Goal: Information Seeking & Learning: Learn about a topic

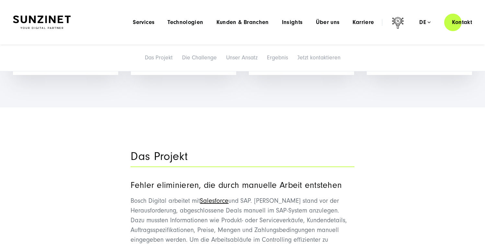
scroll to position [558, 0]
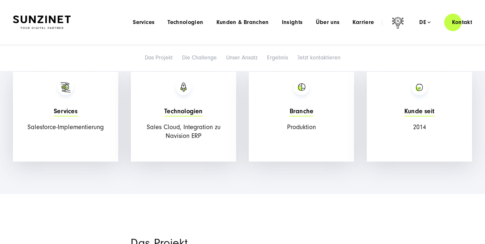
click at [56, 14] on div at bounding box center [42, 22] width 58 height 18
click at [56, 17] on img at bounding box center [42, 23] width 58 height 14
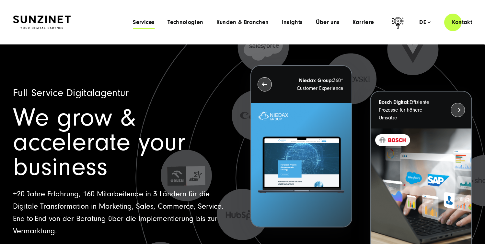
click at [150, 22] on span "Services" at bounding box center [144, 22] width 22 height 6
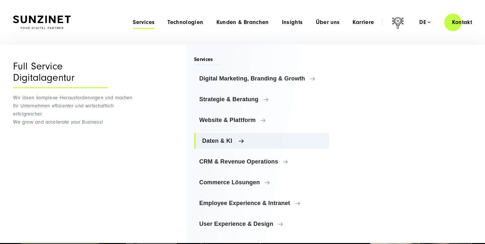
click at [208, 141] on span "Daten & KI" at bounding box center [263, 140] width 122 height 6
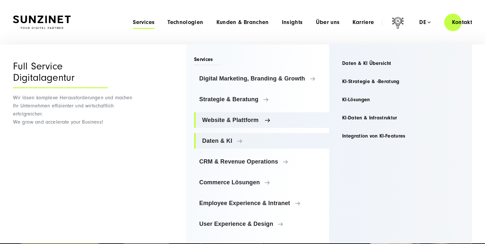
click at [228, 118] on span "Website & Plattform" at bounding box center [263, 120] width 122 height 6
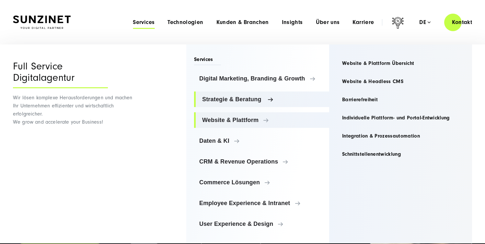
click at [232, 98] on span "Strategie & Beratung" at bounding box center [263, 99] width 122 height 6
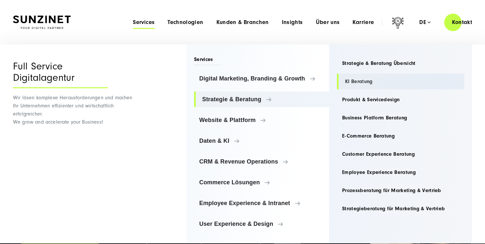
click at [346, 80] on link "KI Beratung" at bounding box center [400, 82] width 127 height 16
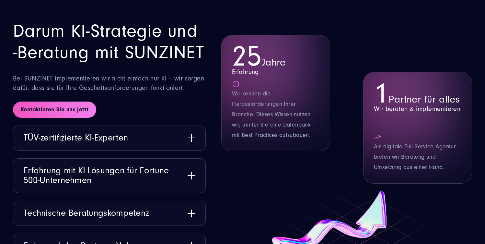
scroll to position [791, 0]
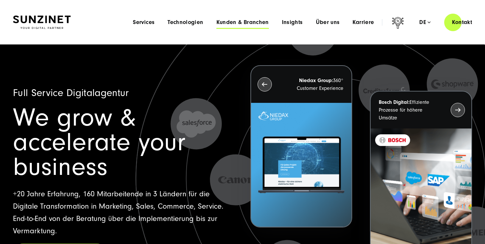
click at [238, 20] on span "Kunden & Branchen" at bounding box center [242, 22] width 52 height 6
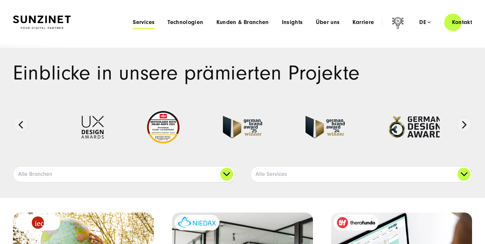
click at [137, 23] on span "Services" at bounding box center [144, 22] width 22 height 6
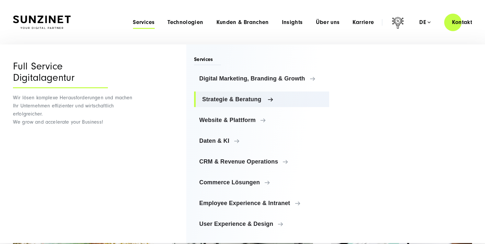
click at [224, 99] on span "Strategie & Beratung" at bounding box center [263, 99] width 122 height 6
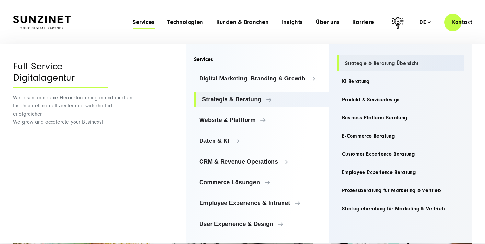
click at [359, 65] on link "Strategie & Beratung Übersicht" at bounding box center [400, 63] width 127 height 16
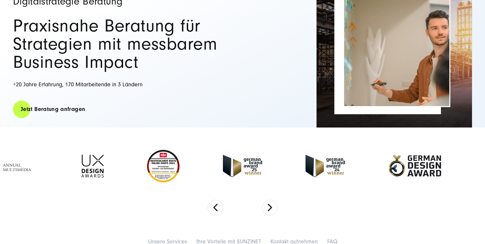
scroll to position [167, 0]
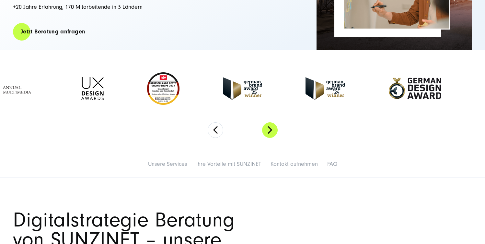
click at [274, 130] on button "Next" at bounding box center [270, 130] width 16 height 16
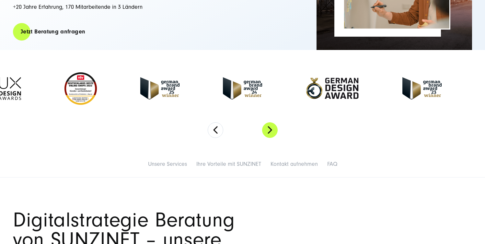
click at [274, 130] on button "Next" at bounding box center [270, 130] width 16 height 16
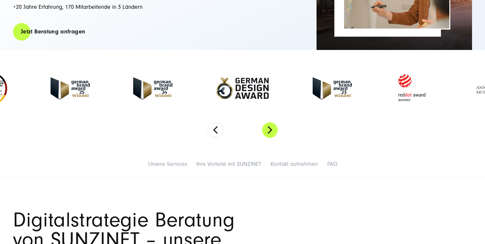
click at [274, 130] on button "Next" at bounding box center [270, 130] width 16 height 16
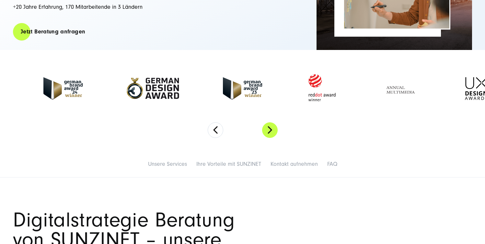
click at [274, 130] on button "Next" at bounding box center [270, 130] width 16 height 16
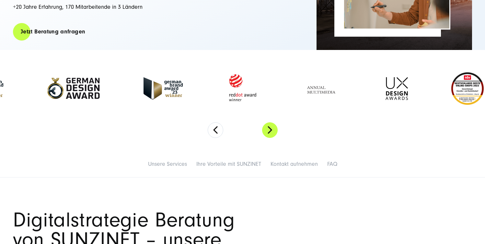
click at [274, 130] on button "Next" at bounding box center [270, 130] width 16 height 16
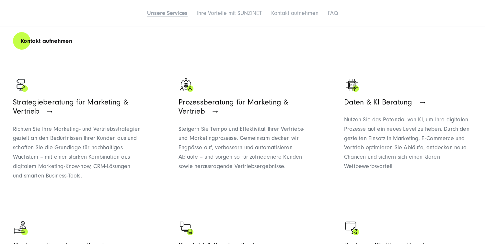
scroll to position [448, 0]
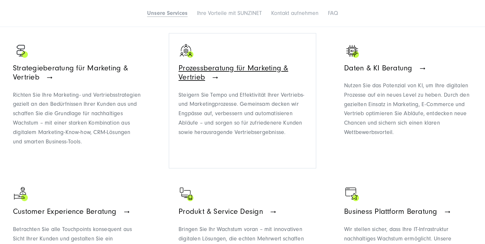
click at [229, 72] on span "Prozessberatung für Marketing & Vertrieb" at bounding box center [232, 72] width 109 height 18
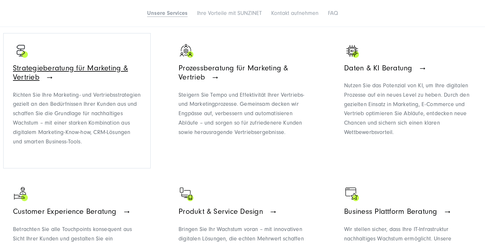
click at [74, 62] on link "Strategieberatung für Marketing & Vertrieb Richten Sie Ihre Marketing- und Vert…" at bounding box center [77, 101] width 128 height 116
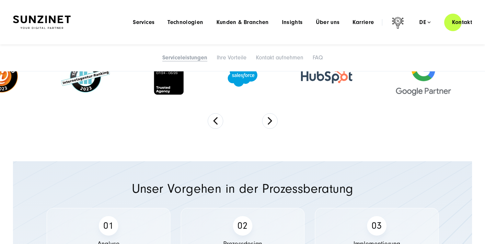
scroll to position [638, 0]
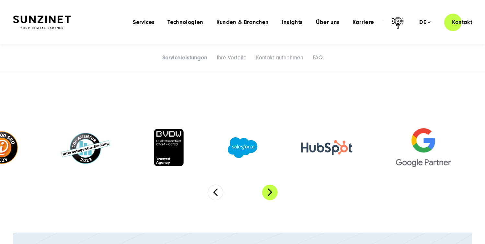
click at [266, 184] on button "Next" at bounding box center [270, 192] width 16 height 16
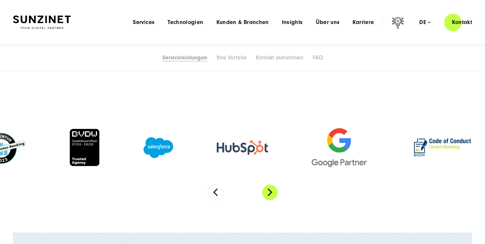
click at [268, 184] on button "Next" at bounding box center [270, 192] width 16 height 16
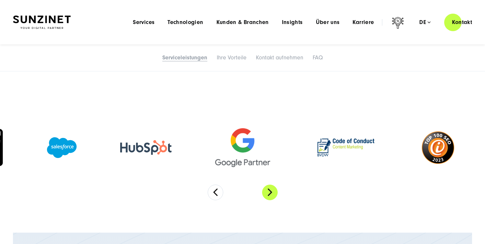
click at [272, 184] on button "Next" at bounding box center [270, 192] width 16 height 16
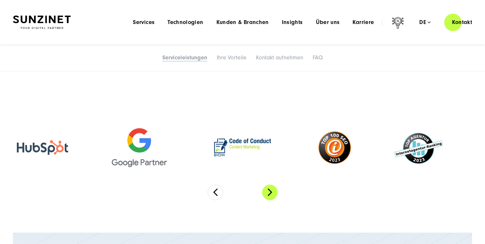
click at [272, 184] on button "Next" at bounding box center [270, 192] width 16 height 16
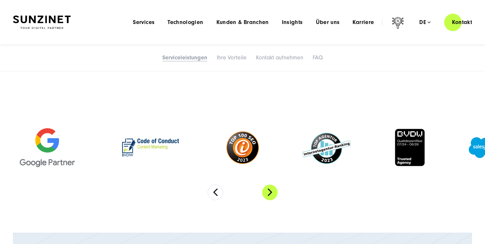
click at [272, 184] on button "Next" at bounding box center [270, 192] width 16 height 16
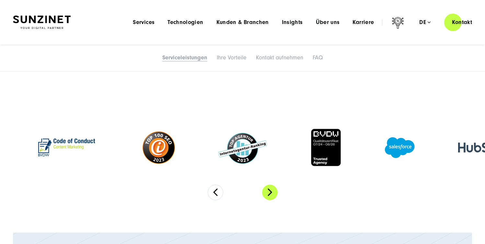
click at [272, 184] on button "Next" at bounding box center [270, 192] width 16 height 16
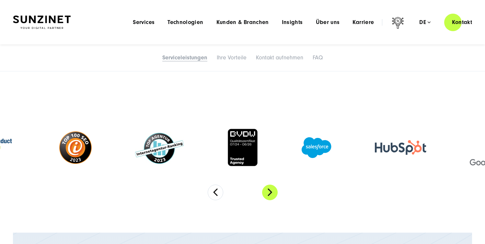
click at [272, 184] on button "Next" at bounding box center [270, 192] width 16 height 16
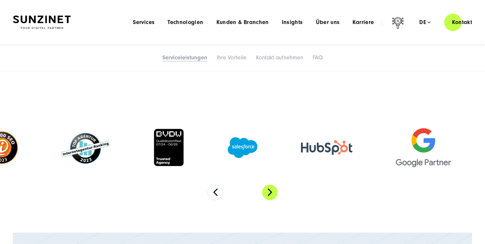
click at [272, 184] on button "Next" at bounding box center [270, 192] width 16 height 16
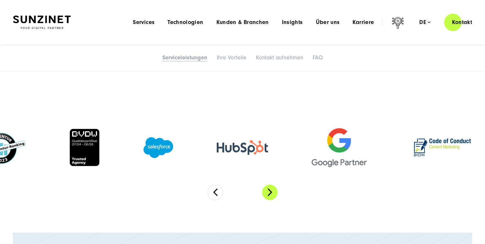
click at [272, 184] on button "Next" at bounding box center [270, 192] width 16 height 16
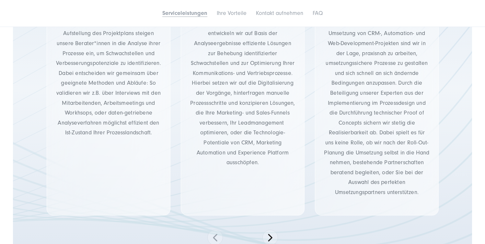
scroll to position [946, 0]
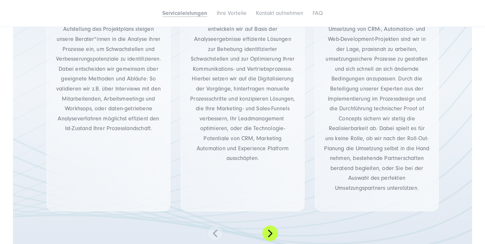
click at [269, 228] on button at bounding box center [270, 233] width 16 height 16
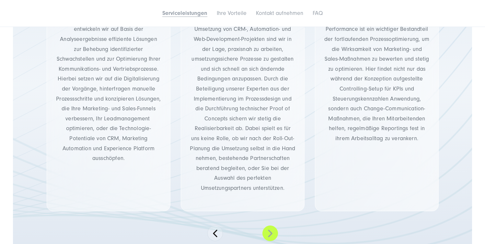
click at [269, 228] on button at bounding box center [270, 233] width 16 height 16
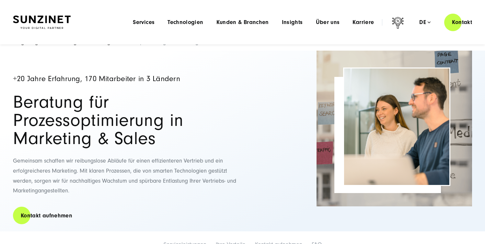
scroll to position [0, 0]
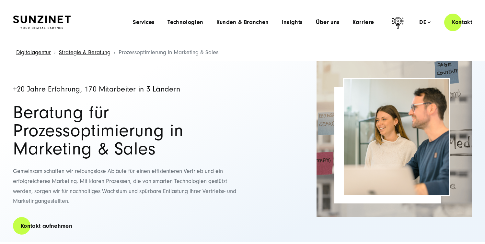
click at [171, 53] on span "Prozessoptimierung in Marketing & Sales" at bounding box center [169, 52] width 100 height 7
click at [161, 53] on span "Prozessoptimierung in Marketing & Sales" at bounding box center [169, 52] width 100 height 7
click at [190, 79] on div "+20 Jahre Erfahrung, 170 Mitarbeiter in 3 Ländern Beratung für Prozessoptimieru…" at bounding box center [126, 151] width 227 height 180
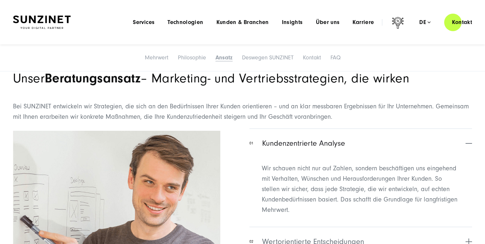
scroll to position [1436, 0]
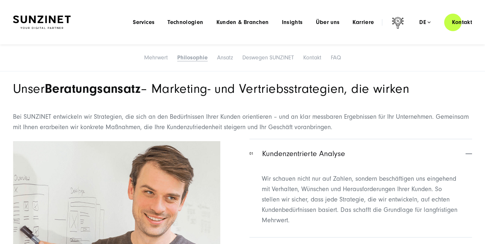
click at [164, 73] on section "Unser Beratungsansatz – Marketing- und Vertriebsstrategien, die wirken Bei SUNZ…" at bounding box center [242, 220] width 485 height 382
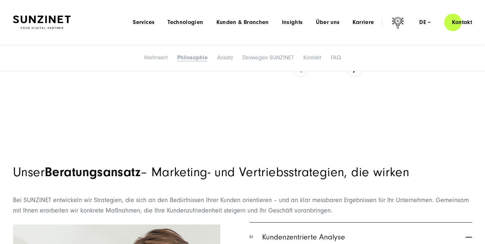
scroll to position [1352, 0]
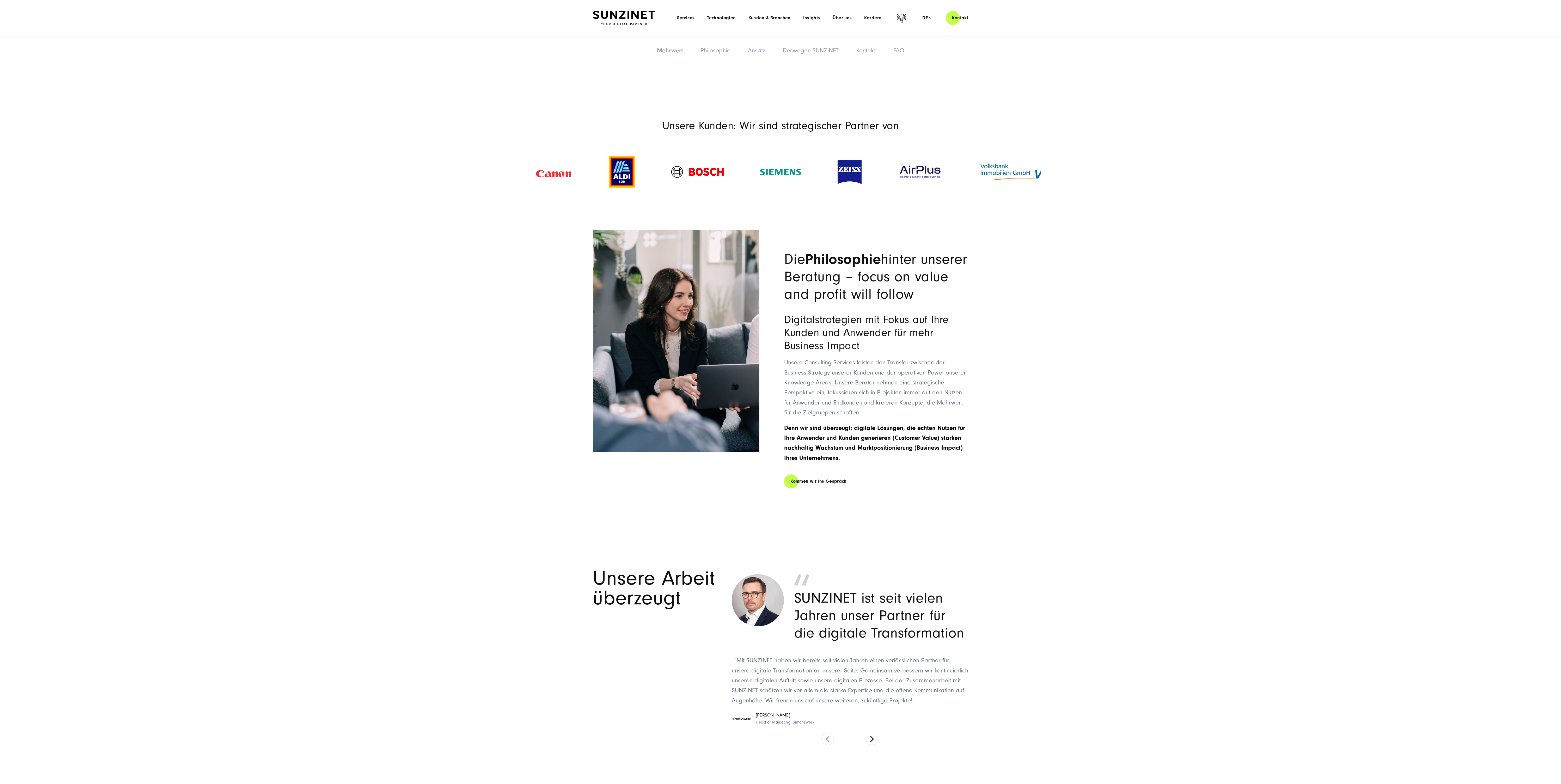
scroll to position [741, 0]
